Goal: Task Accomplishment & Management: Manage account settings

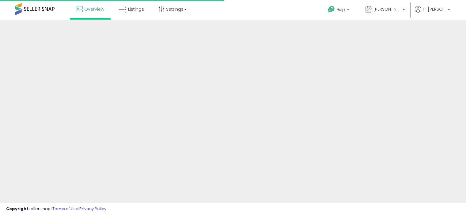
click at [130, 11] on span "Listings" at bounding box center [136, 9] width 16 height 6
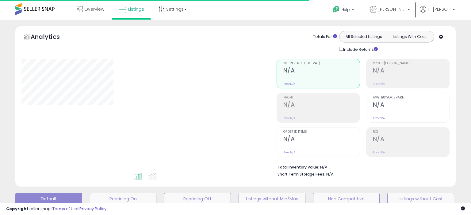
click at [212, 13] on div "Overview Listings Settings" at bounding box center [150, 13] width 311 height 26
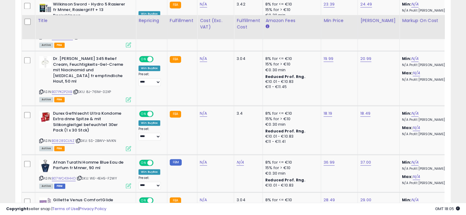
scroll to position [919, 0]
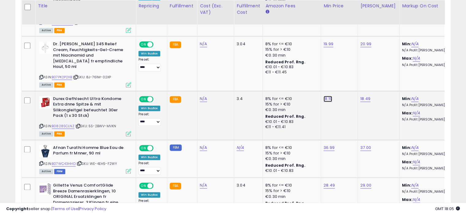
type input "*****"
click button "submit" at bounding box center [342, 75] width 10 height 9
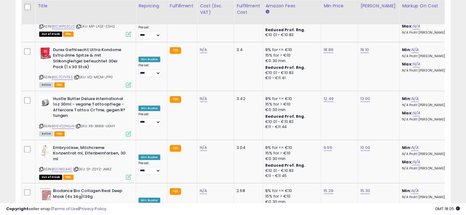
scroll to position [0, 0]
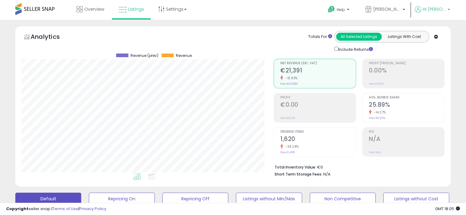
click at [443, 13] on p "Hi [PERSON_NAME]" at bounding box center [432, 10] width 35 height 8
click at [438, 67] on link "Logout" at bounding box center [436, 65] width 13 height 6
